Goal: Communication & Community: Ask a question

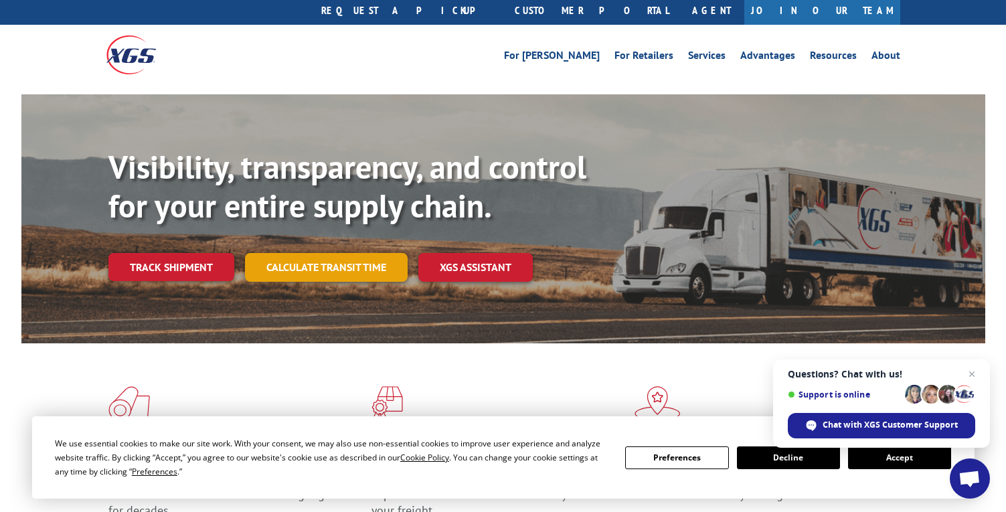
scroll to position [39, 0]
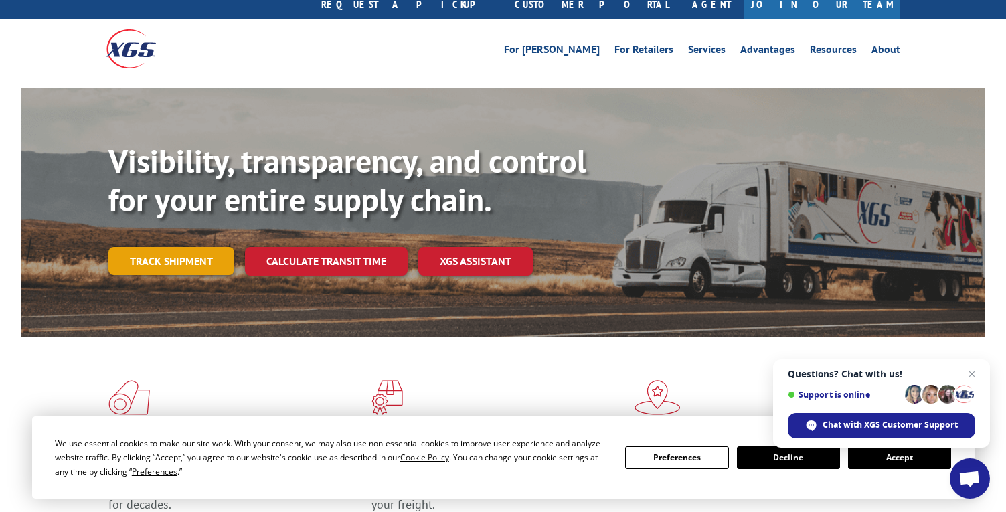
click at [195, 247] on link "Track shipment" at bounding box center [171, 261] width 126 height 28
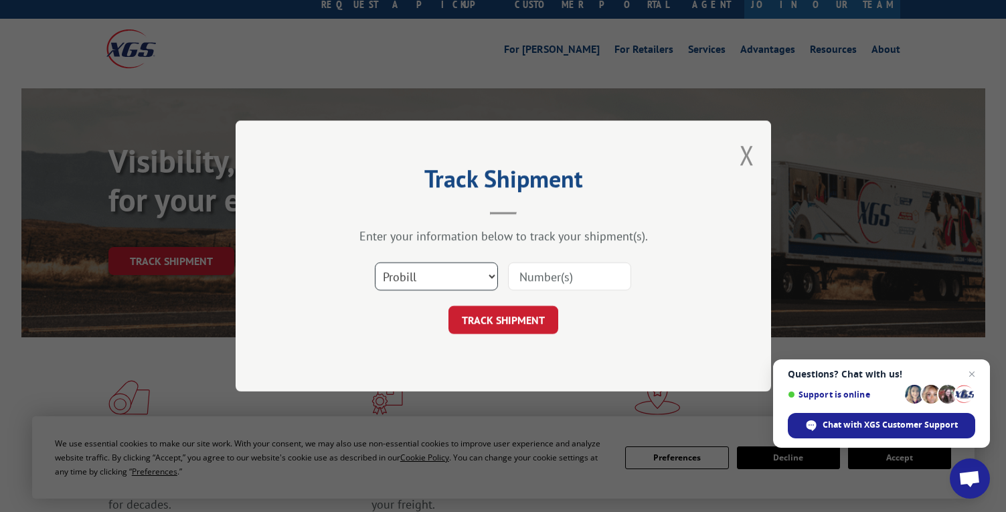
click at [377, 270] on select "Select category... Probill BOL PO" at bounding box center [436, 276] width 123 height 28
click at [559, 271] on input at bounding box center [569, 276] width 123 height 28
paste input "17664822"
type input "17664822"
click at [525, 313] on button "TRACK SHIPMENT" at bounding box center [503, 320] width 110 height 28
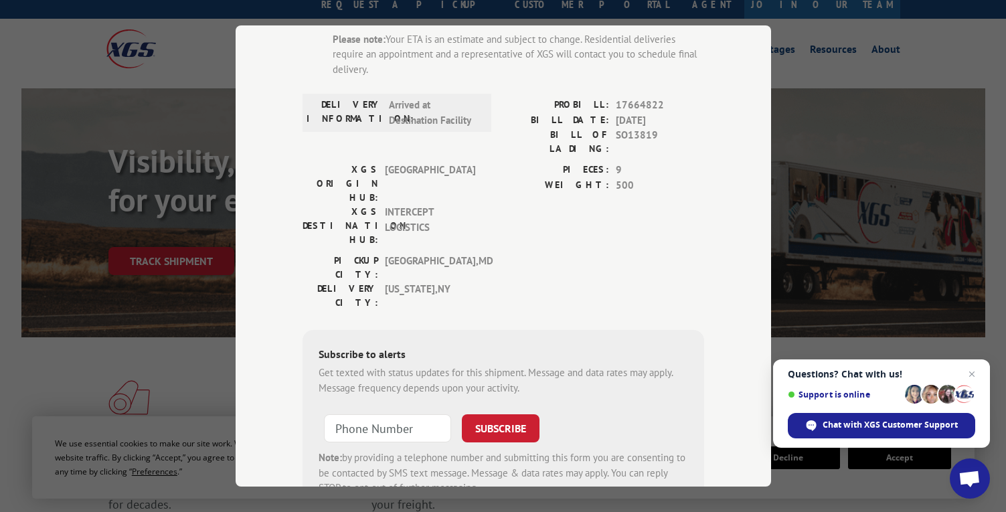
scroll to position [199, 0]
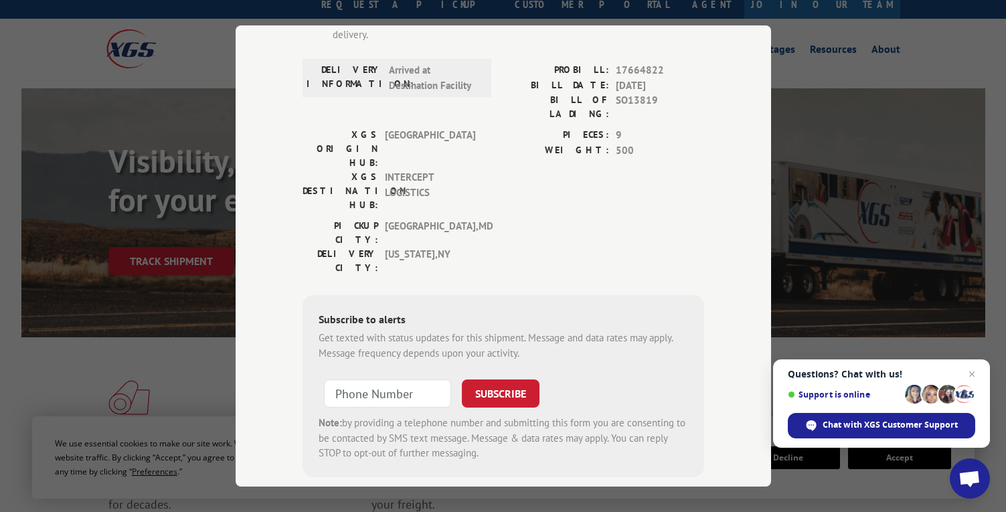
click at [805, 112] on div "Track Shipment ESTIMATED DELIVERY TIME: [DATE] The estimated time is using the …" at bounding box center [503, 256] width 1006 height 512
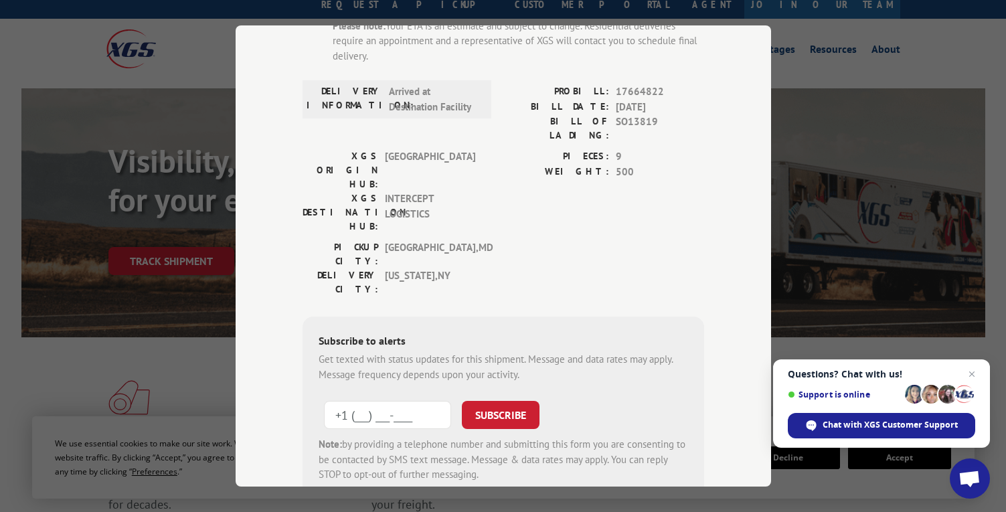
click at [416, 401] on input "+1 (___) ___-____" at bounding box center [387, 415] width 127 height 28
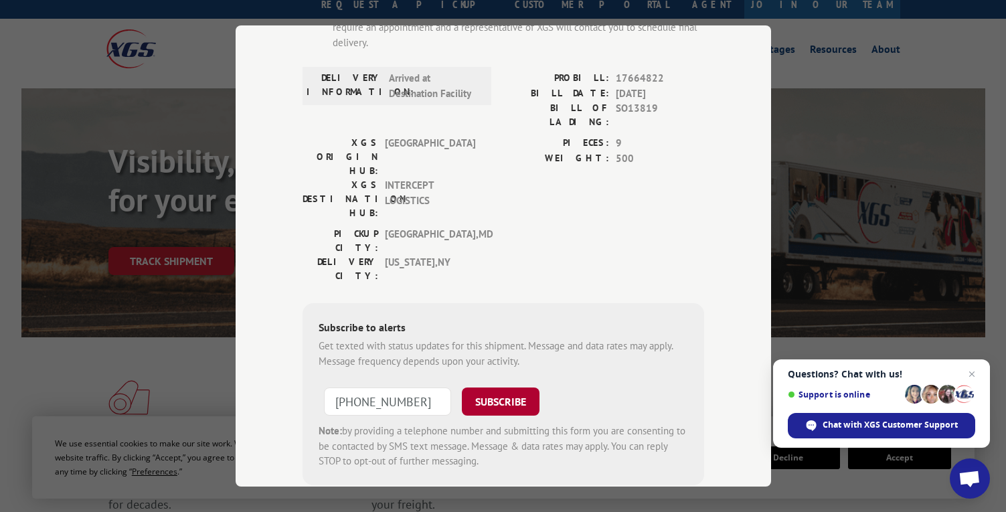
type input "[PHONE_NUMBER]"
click at [509, 388] on button "SUBSCRIBE" at bounding box center [501, 402] width 78 height 28
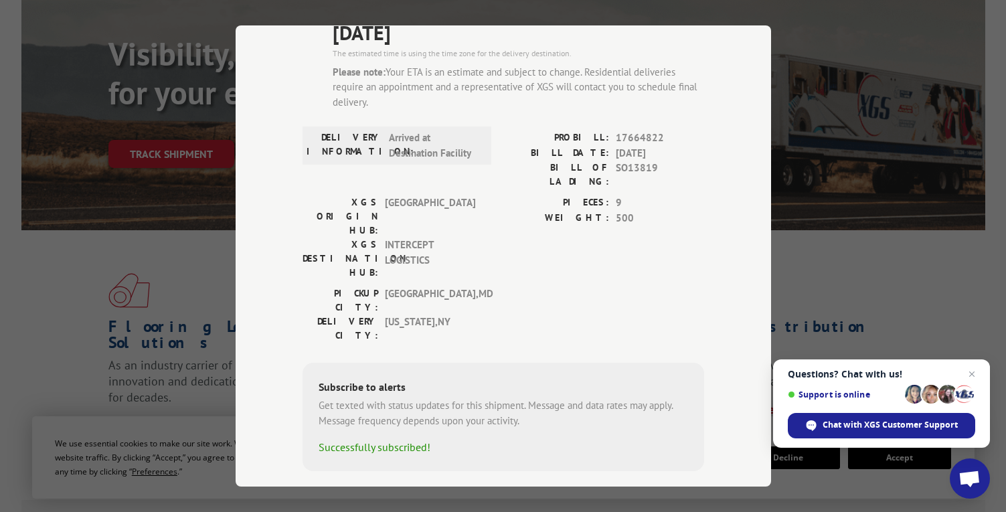
scroll to position [149, 0]
click at [808, 276] on div "Track Shipment ESTIMATED DELIVERY TIME: [DATE] The estimated time is using the …" at bounding box center [503, 256] width 1006 height 512
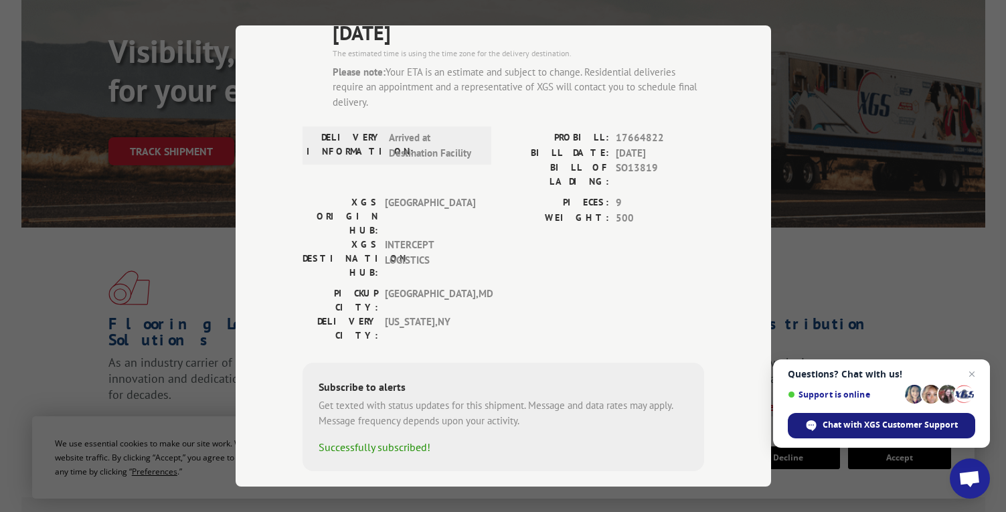
click at [851, 425] on span "Chat with XGS Customer Support" at bounding box center [890, 425] width 135 height 12
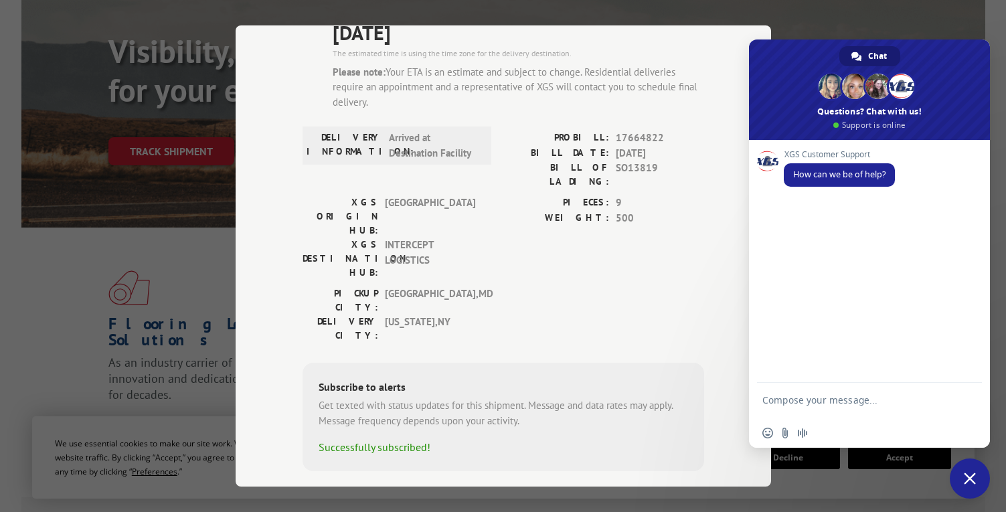
click at [815, 383] on div at bounding box center [869, 402] width 241 height 38
click at [812, 396] on textarea "Compose your message..." at bounding box center [854, 406] width 185 height 24
type textarea "delivery time"
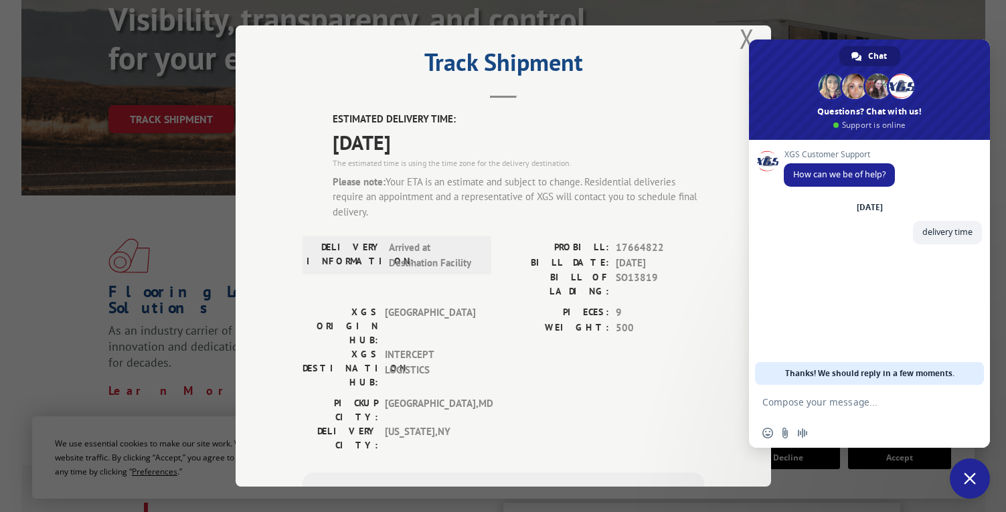
scroll to position [0, 0]
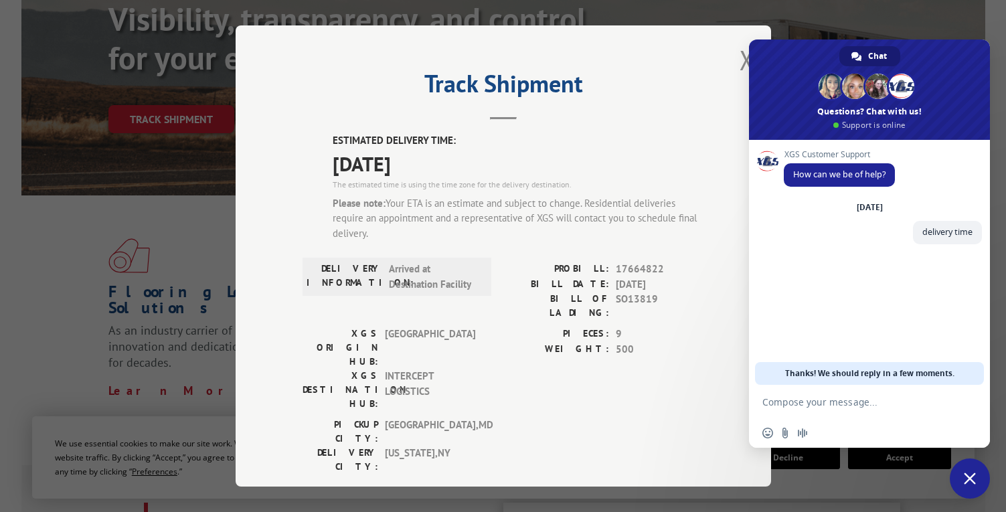
click at [738, 54] on div "Track Shipment ESTIMATED DELIVERY TIME: [DATE] The estimated time is using the …" at bounding box center [503, 255] width 535 height 461
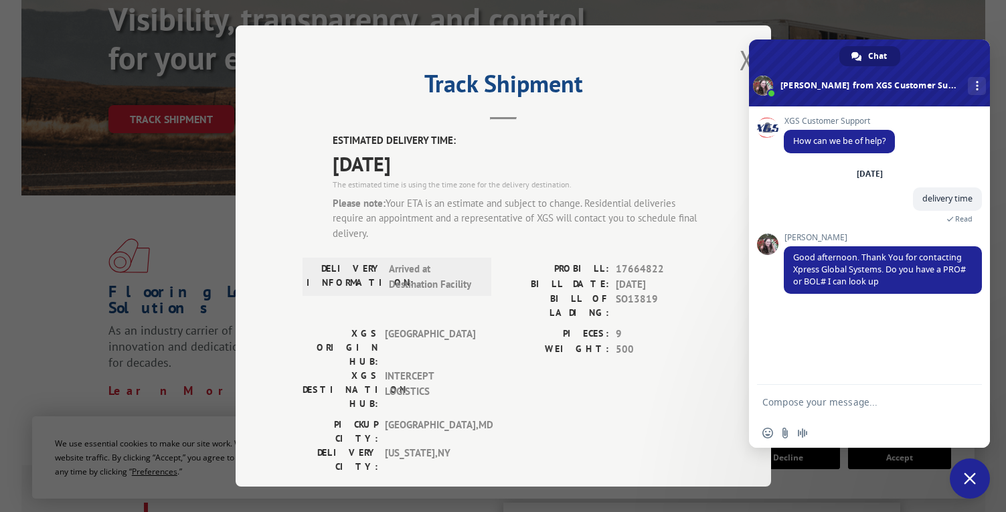
paste textarea "17664822"
type textarea "17664822"
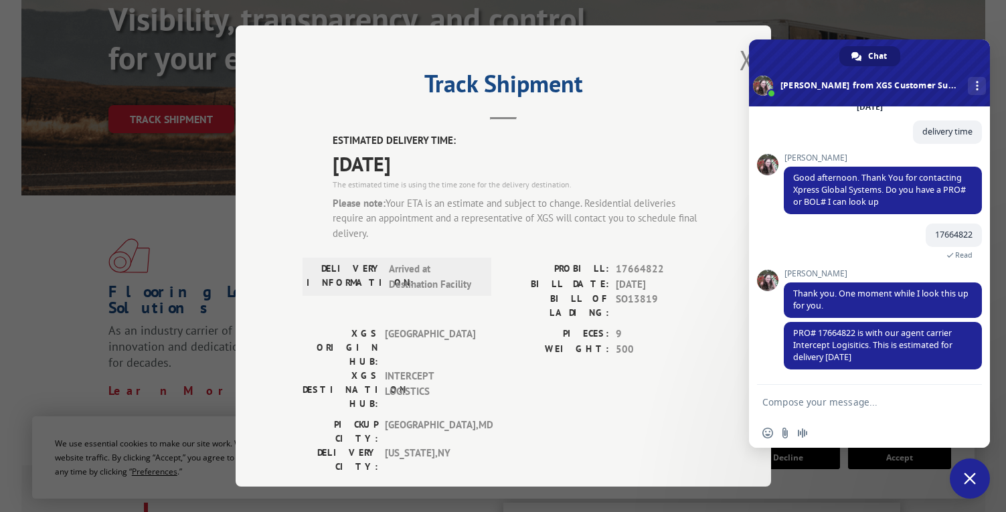
scroll to position [70, 0]
click at [870, 398] on textarea "Compose your message..." at bounding box center [854, 402] width 185 height 12
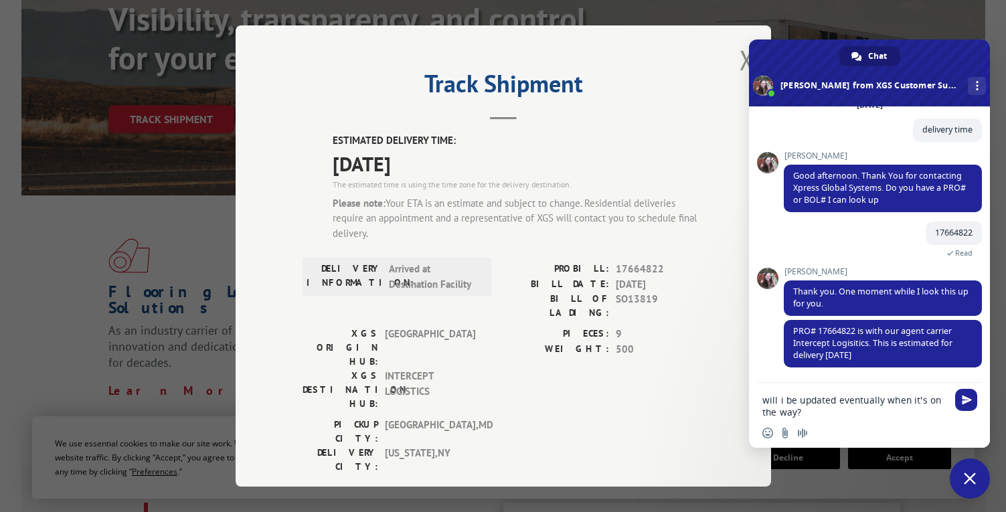
type textarea "will i be updated eventually when it's on the way?"
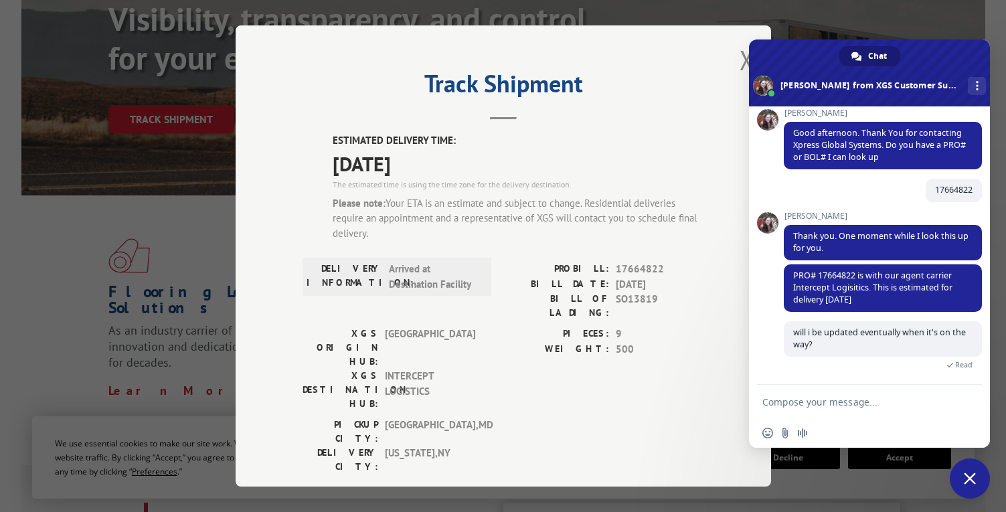
scroll to position [187, 0]
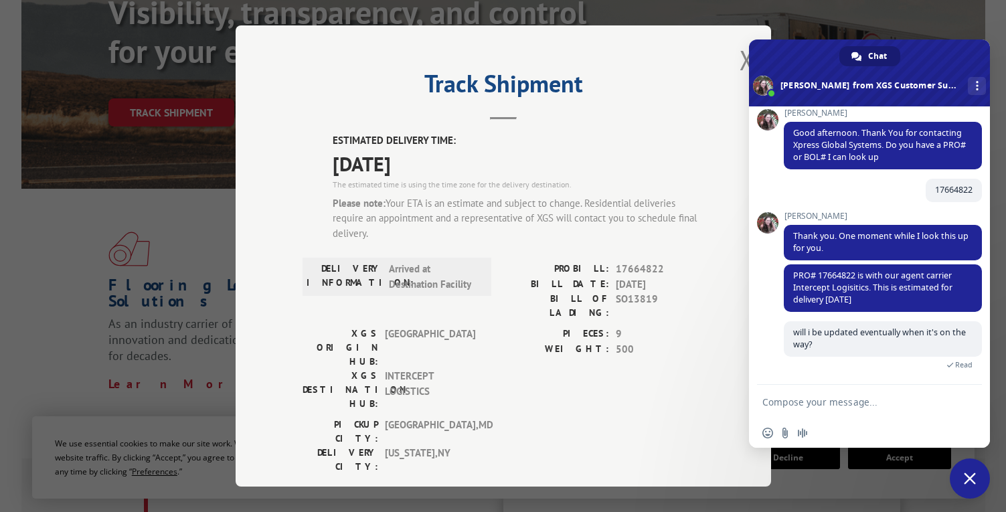
type textarea "d"
click at [764, 408] on textarea "for a time frame?" at bounding box center [854, 402] width 185 height 12
type textarea "with a time frame?"
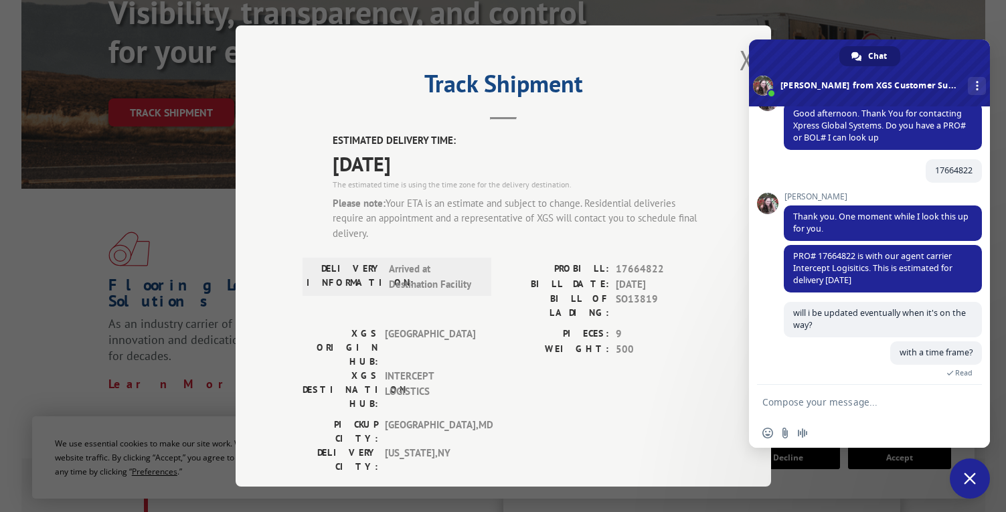
scroll to position [144, 0]
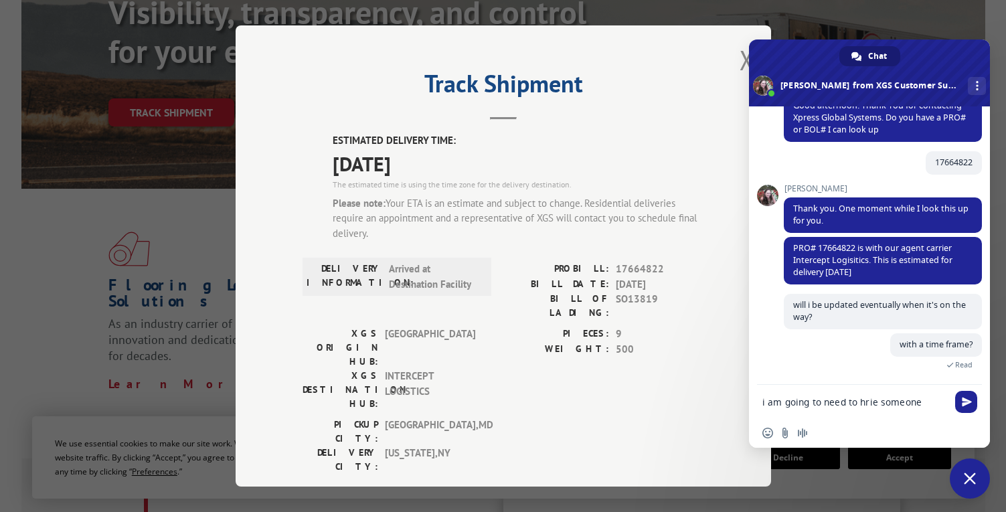
click at [860, 400] on textarea "i am going to need to hrie someone" at bounding box center [854, 402] width 185 height 12
click at [911, 404] on textarea "i am going to need to hire someone" at bounding box center [854, 402] width 185 height 12
click at [916, 404] on textarea "i am going to need to hire someone" at bounding box center [854, 402] width 185 height 12
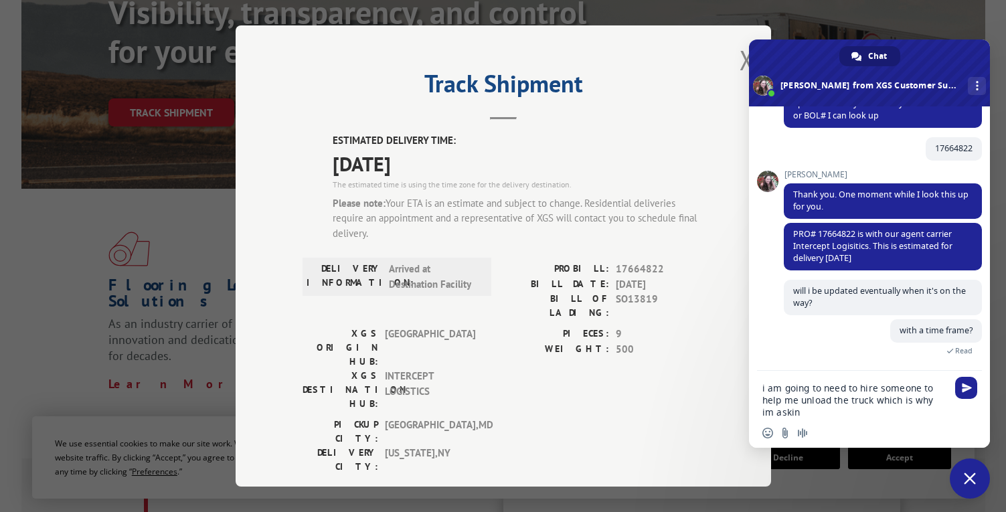
type textarea "i am going to need to hire someone to help me unload the truck which is why im …"
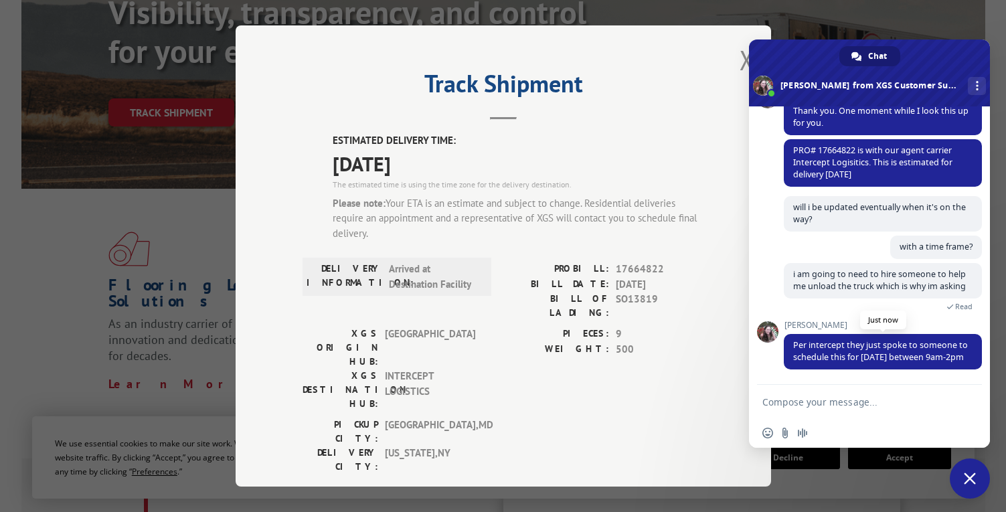
scroll to position [255, 0]
drag, startPoint x: 922, startPoint y: 349, endPoint x: 914, endPoint y: 355, distance: 9.1
click at [922, 334] on span "Per intercept they just spoke to someone to schedule this for [DATE] between 9a…" at bounding box center [883, 351] width 198 height 35
click at [911, 364] on span "Per intercept they just spoke to someone to schedule this for [DATE] between 9a…" at bounding box center [883, 351] width 198 height 35
click at [912, 403] on textarea "Compose your message..." at bounding box center [854, 402] width 185 height 12
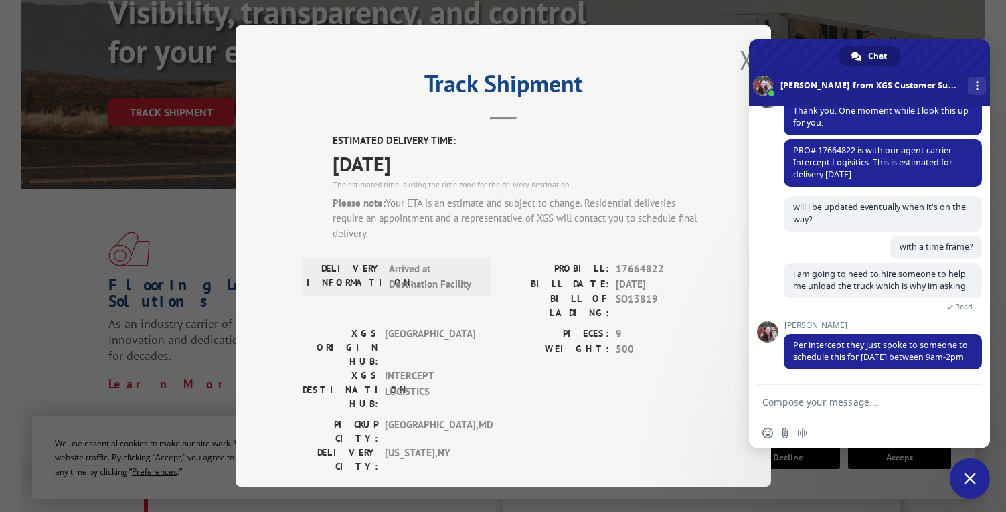
click at [901, 408] on textarea "Compose your message..." at bounding box center [854, 402] width 185 height 12
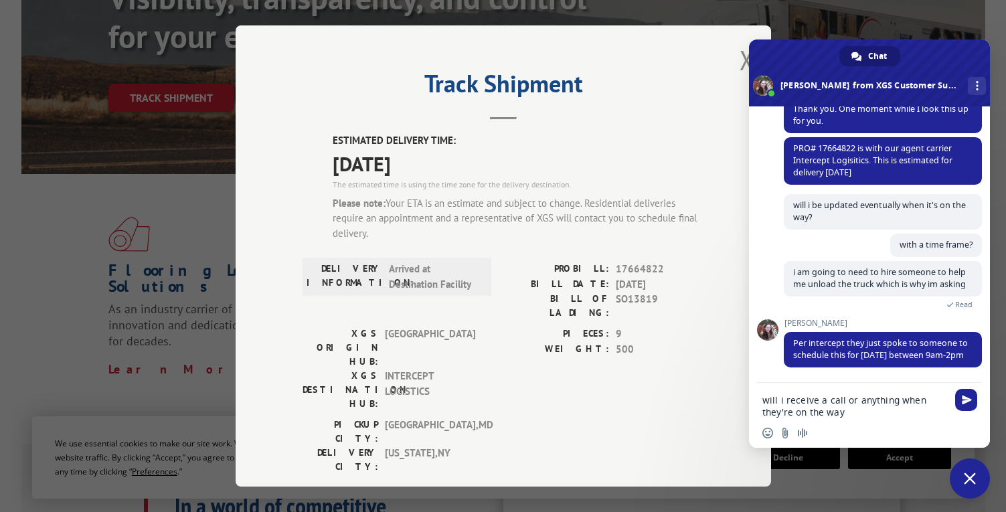
type textarea "will i receive a call or anything when they're on the way?"
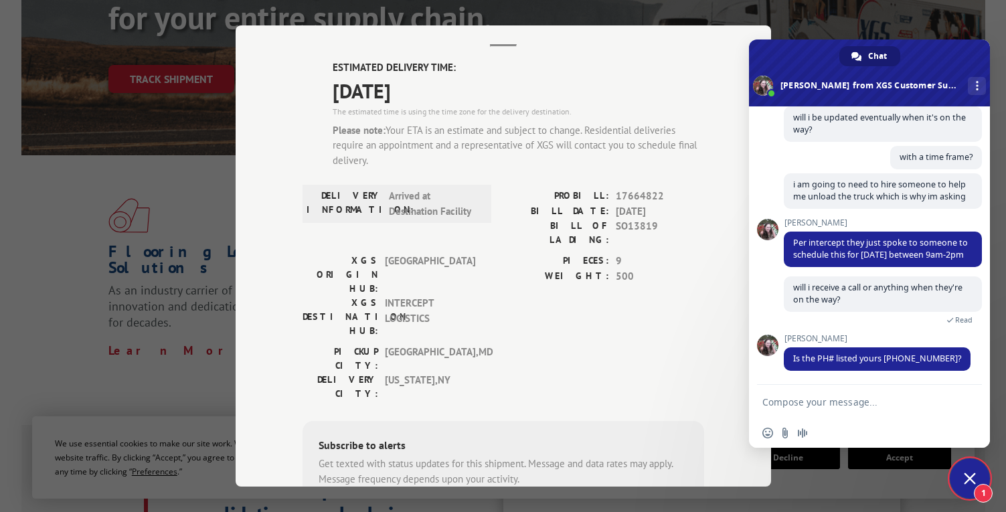
scroll to position [347, 0]
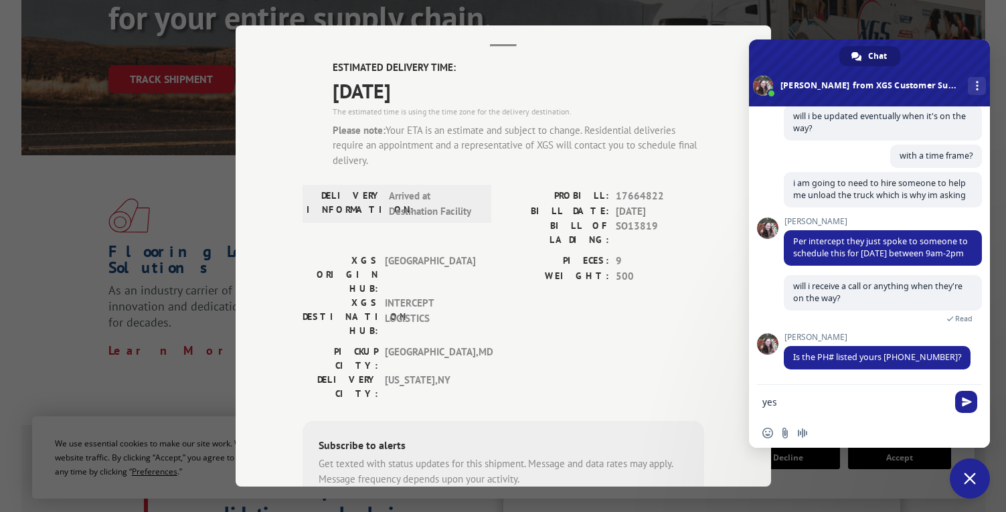
type textarea "yes"
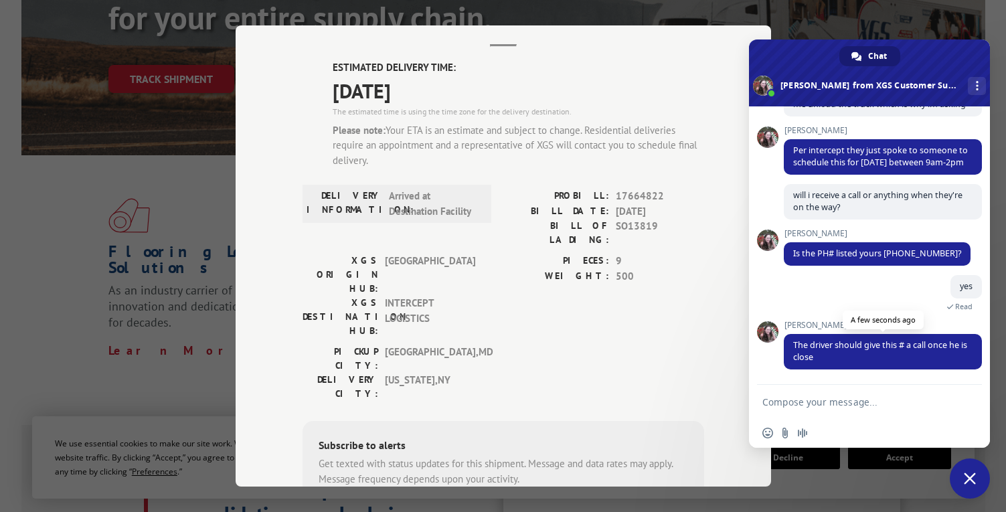
scroll to position [439, 0]
drag, startPoint x: 835, startPoint y: 353, endPoint x: 829, endPoint y: 342, distance: 13.2
click at [829, 339] on span "The driver should give this # a call once he is close" at bounding box center [883, 351] width 198 height 35
click at [831, 367] on span "The driver should give this # a call once he is close" at bounding box center [883, 351] width 198 height 35
click at [829, 398] on textarea "Compose your message..." at bounding box center [854, 402] width 185 height 12
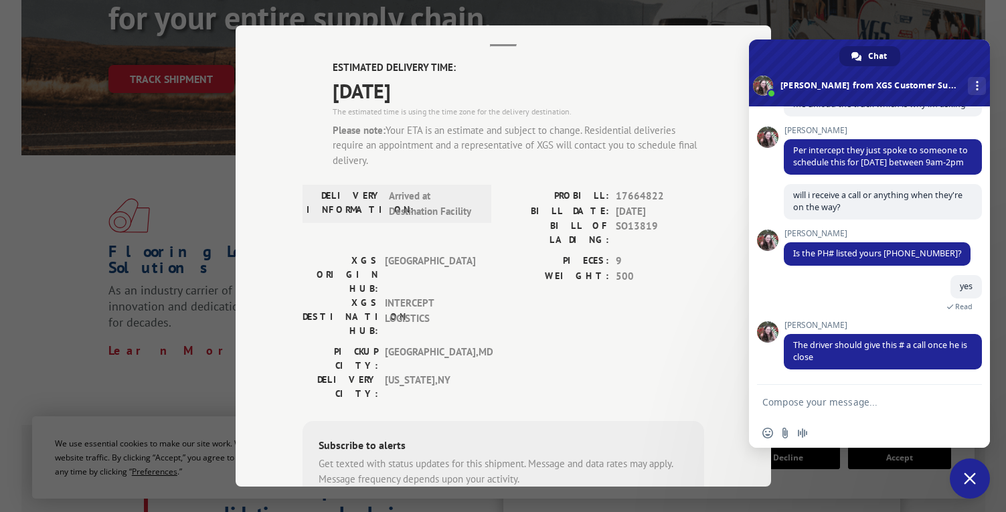
scroll to position [131, 0]
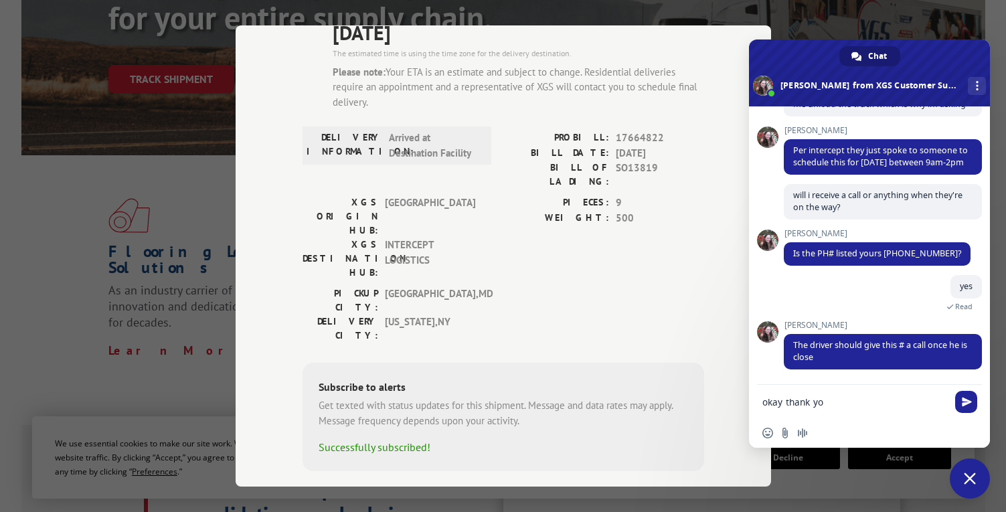
type textarea "okay thank you"
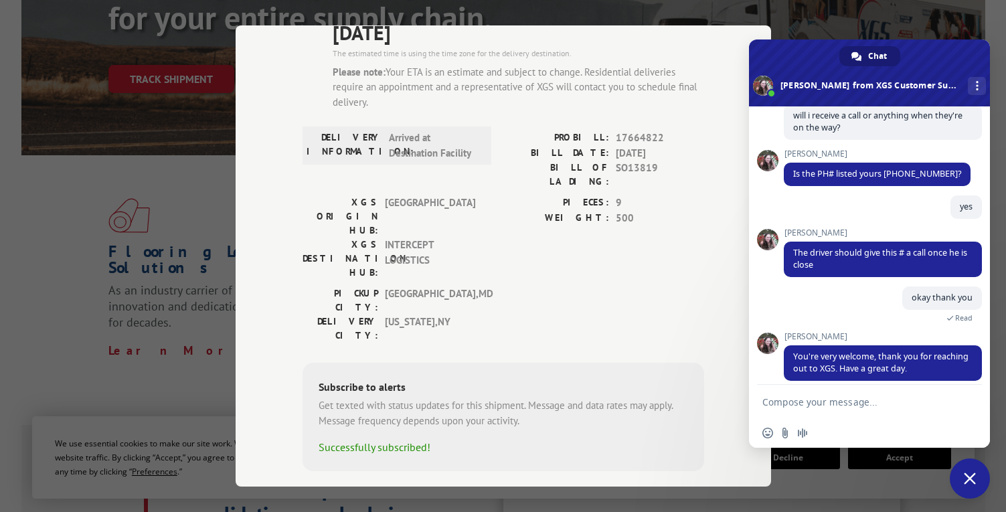
scroll to position [531, 0]
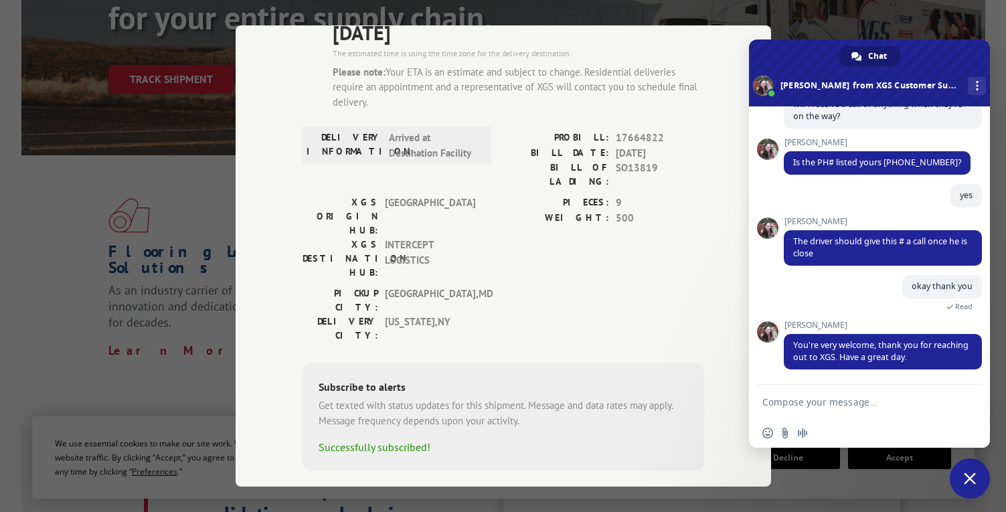
click at [977, 22] on div "Track Shipment ESTIMATED DELIVERY TIME: [DATE] The estimated time is using the …" at bounding box center [503, 256] width 1006 height 512
